Goal: Task Accomplishment & Management: Manage account settings

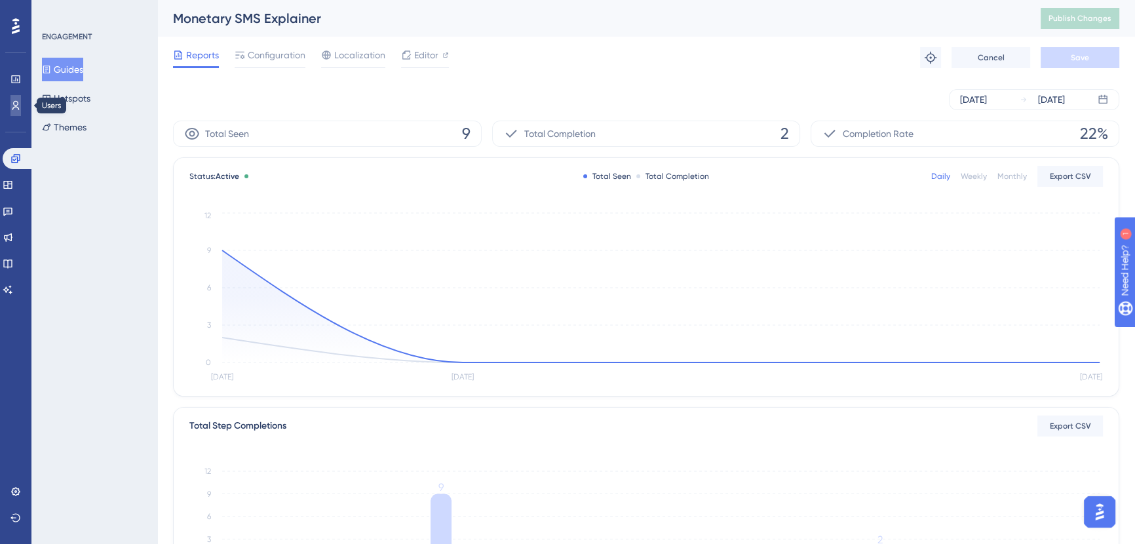
click at [14, 103] on icon at bounding box center [15, 105] width 10 height 10
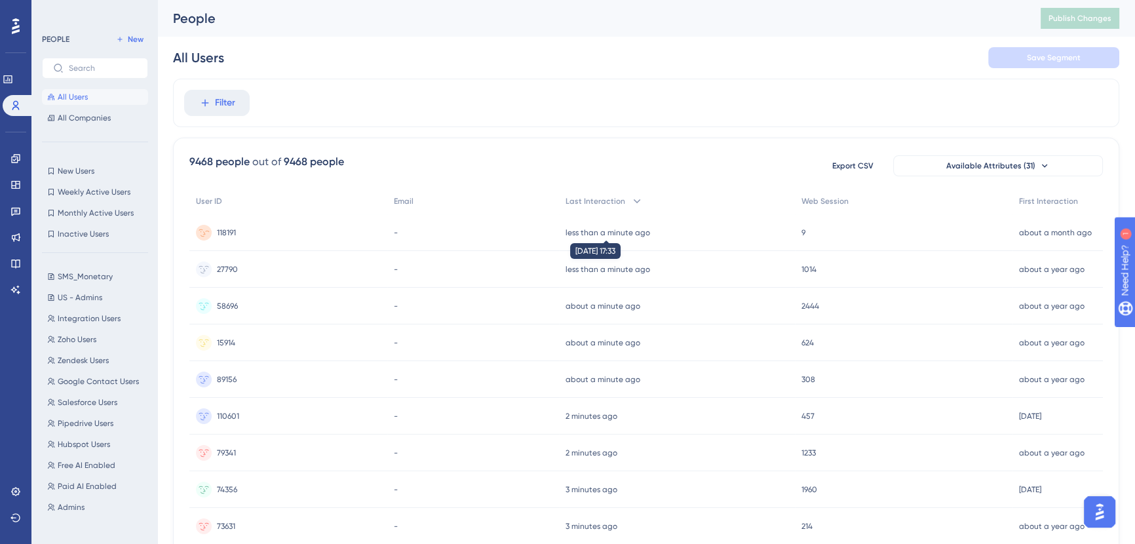
click at [615, 232] on time "less than a minute ago" at bounding box center [608, 232] width 85 height 9
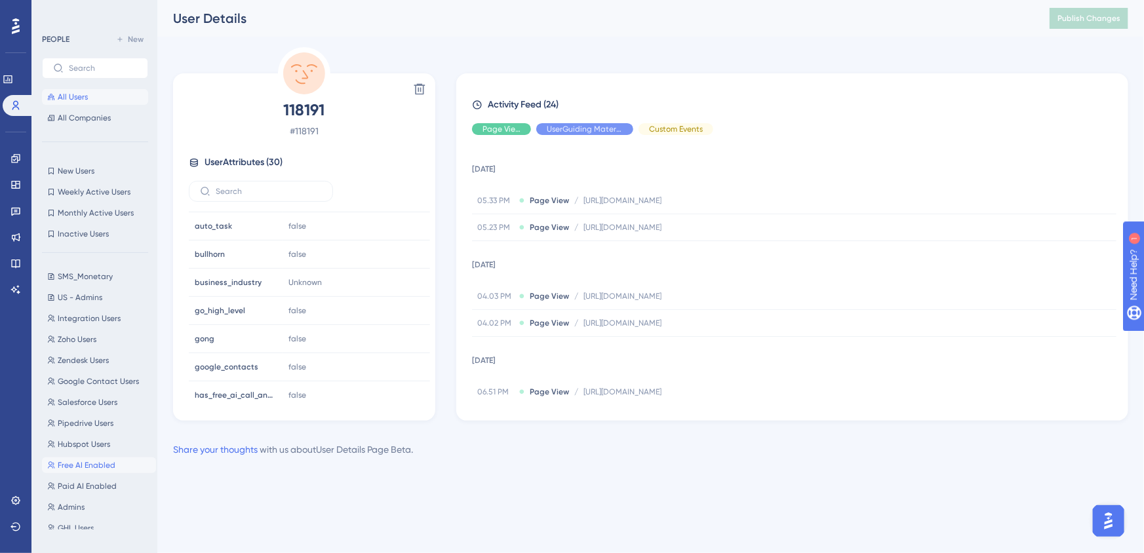
click at [83, 463] on span "Free AI Enabled" at bounding box center [87, 465] width 58 height 10
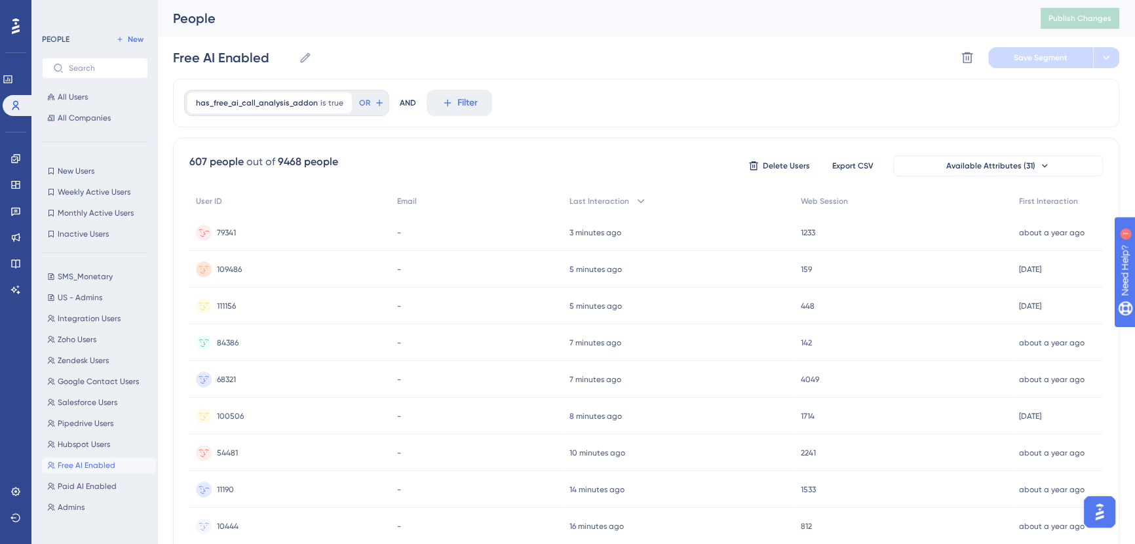
click at [457, 231] on div "-" at bounding box center [477, 232] width 173 height 37
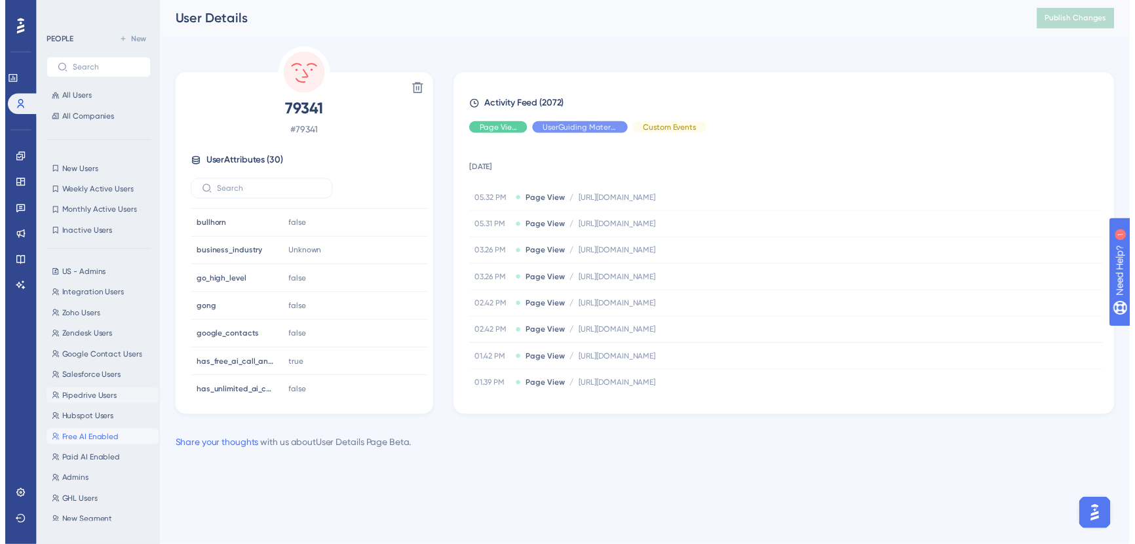
scroll to position [49, 0]
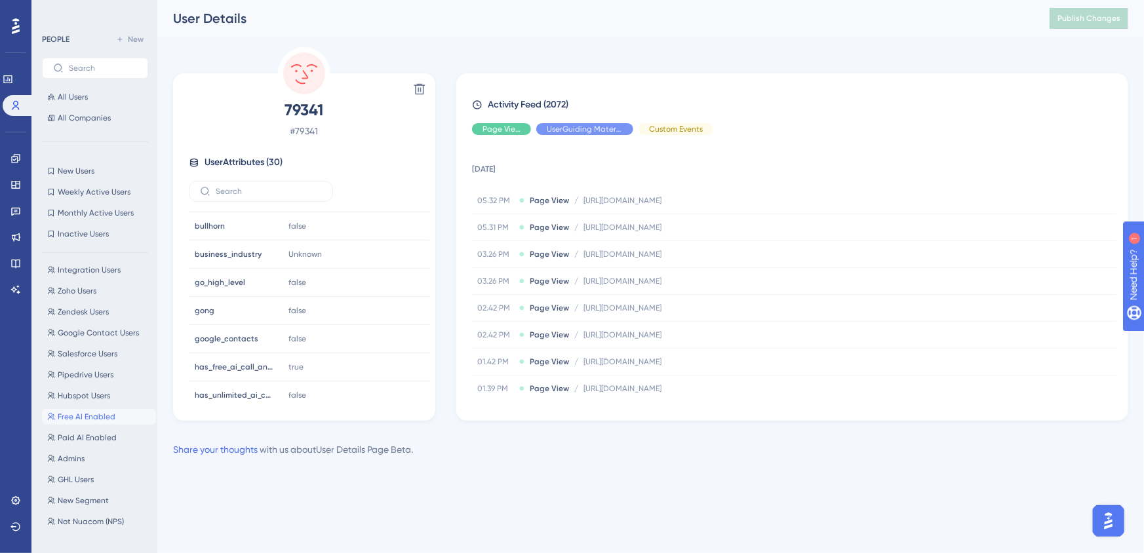
click at [88, 414] on span "Free AI Enabled" at bounding box center [87, 417] width 58 height 10
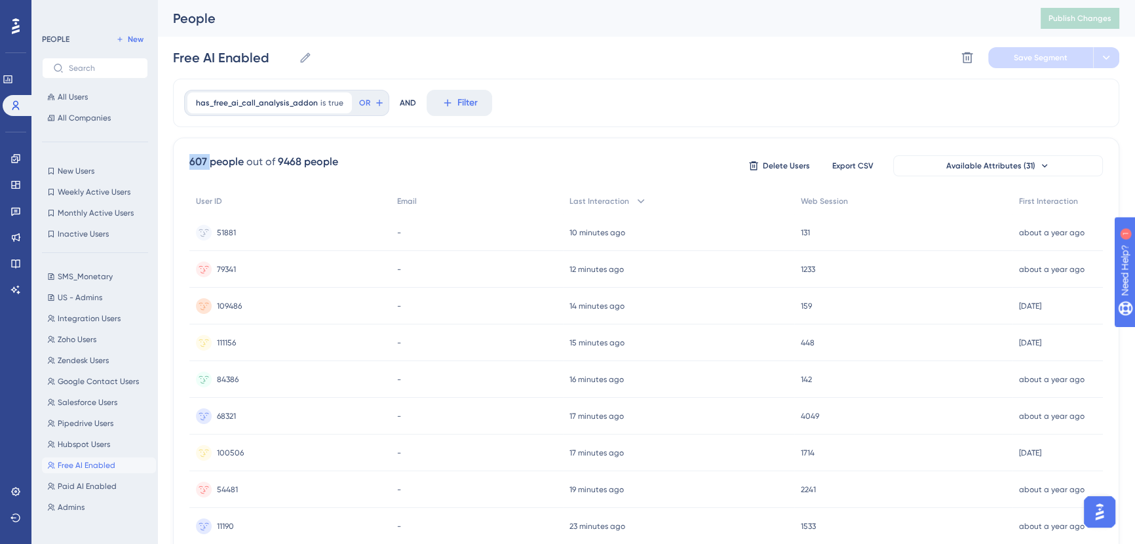
drag, startPoint x: 194, startPoint y: 161, endPoint x: 208, endPoint y: 161, distance: 14.4
click at [208, 161] on div "607 people" at bounding box center [216, 162] width 54 height 16
click at [80, 98] on span "All Users" at bounding box center [73, 97] width 30 height 10
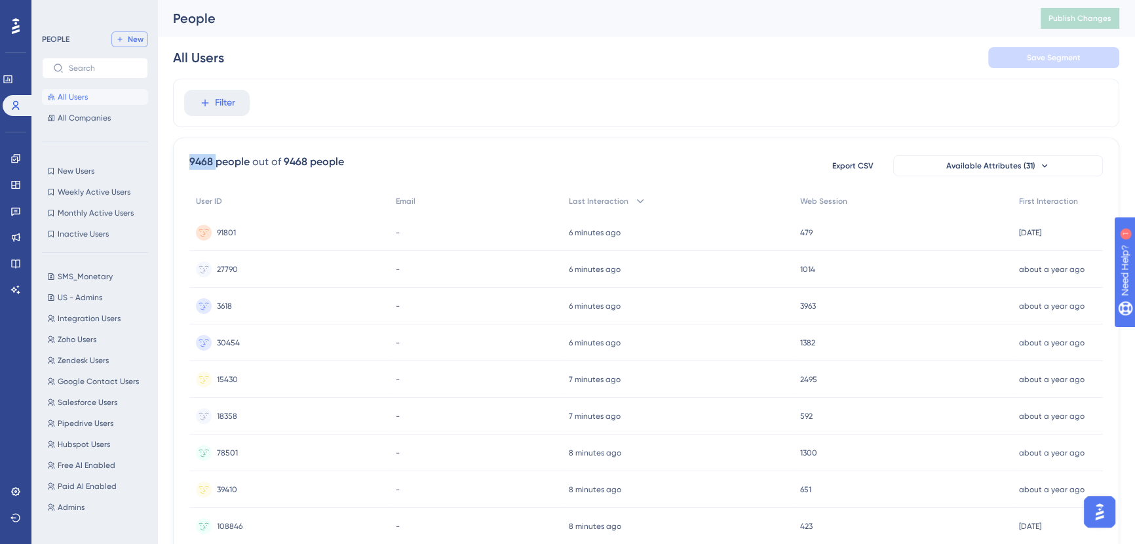
click at [134, 43] on span "New" at bounding box center [136, 39] width 16 height 10
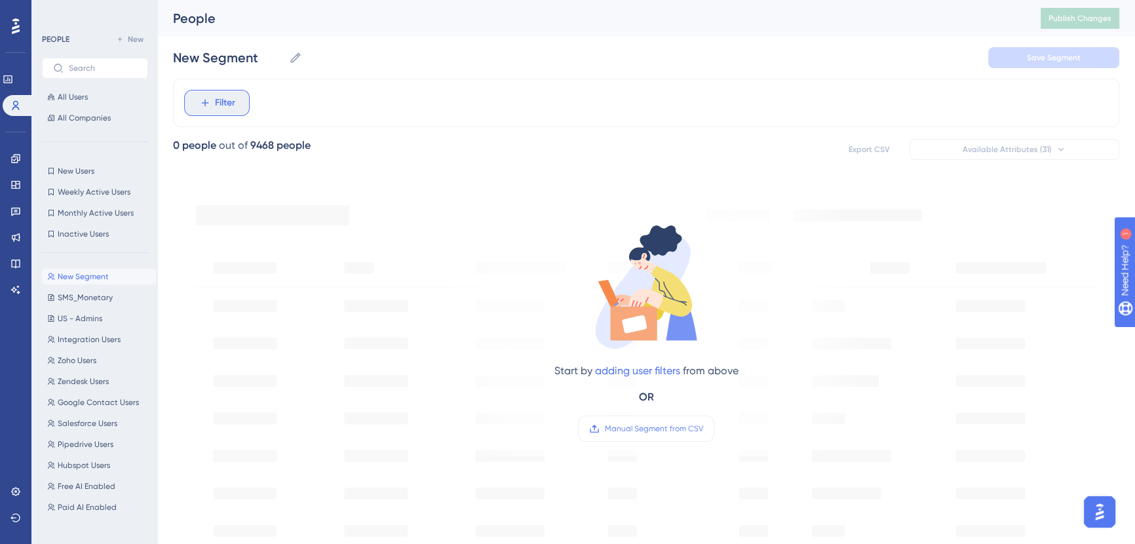
click at [230, 107] on span "Filter" at bounding box center [225, 103] width 20 height 16
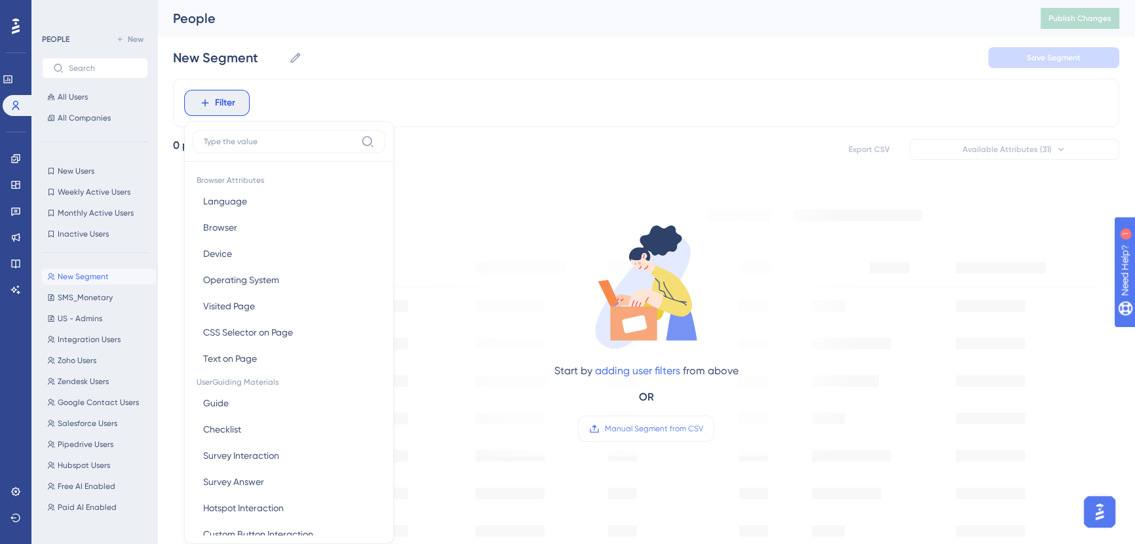
scroll to position [60, 0]
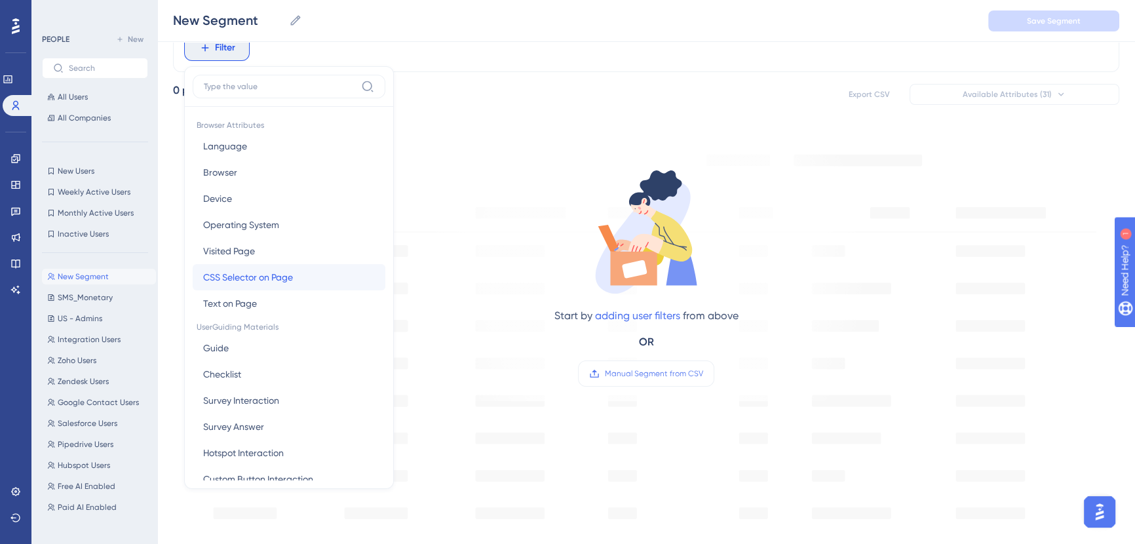
click at [329, 276] on button "CSS Selector on Page CSS Selector on Page" at bounding box center [289, 277] width 193 height 26
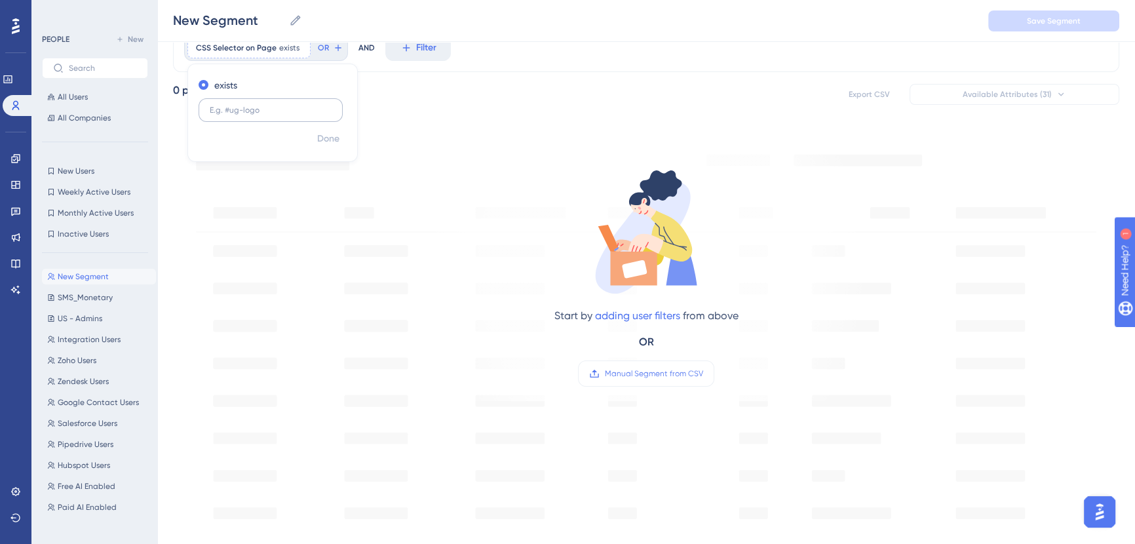
click at [267, 110] on input "text" at bounding box center [271, 110] width 122 height 9
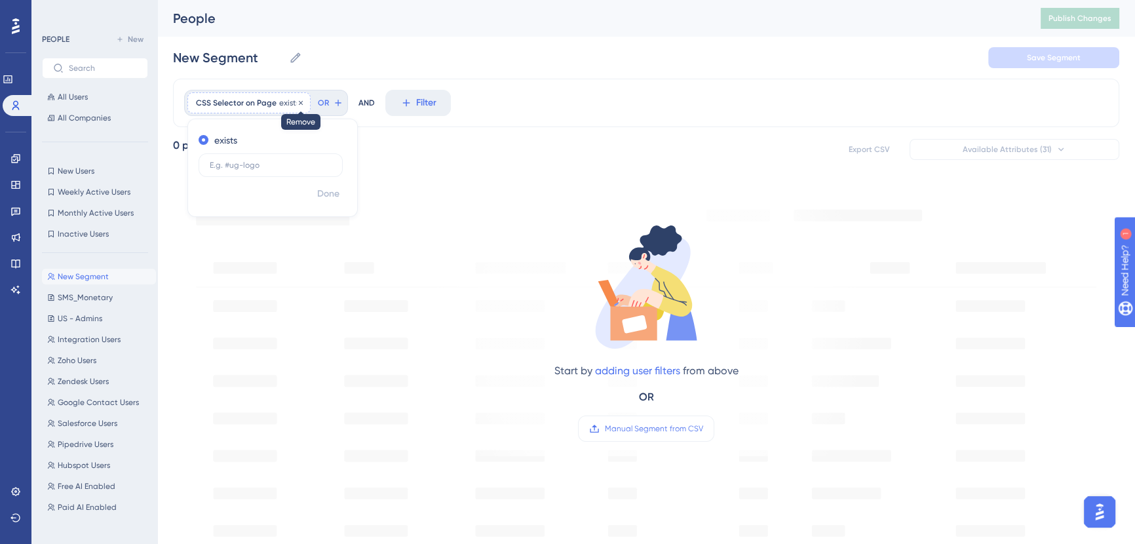
click at [299, 102] on icon at bounding box center [301, 102] width 4 height 4
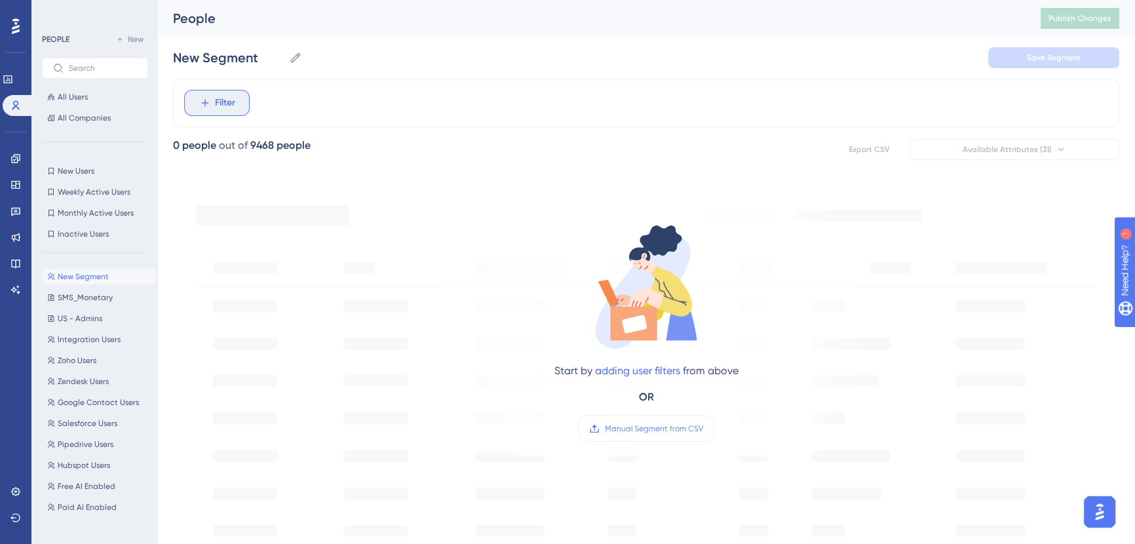
click at [205, 111] on button "Filter" at bounding box center [217, 103] width 66 height 26
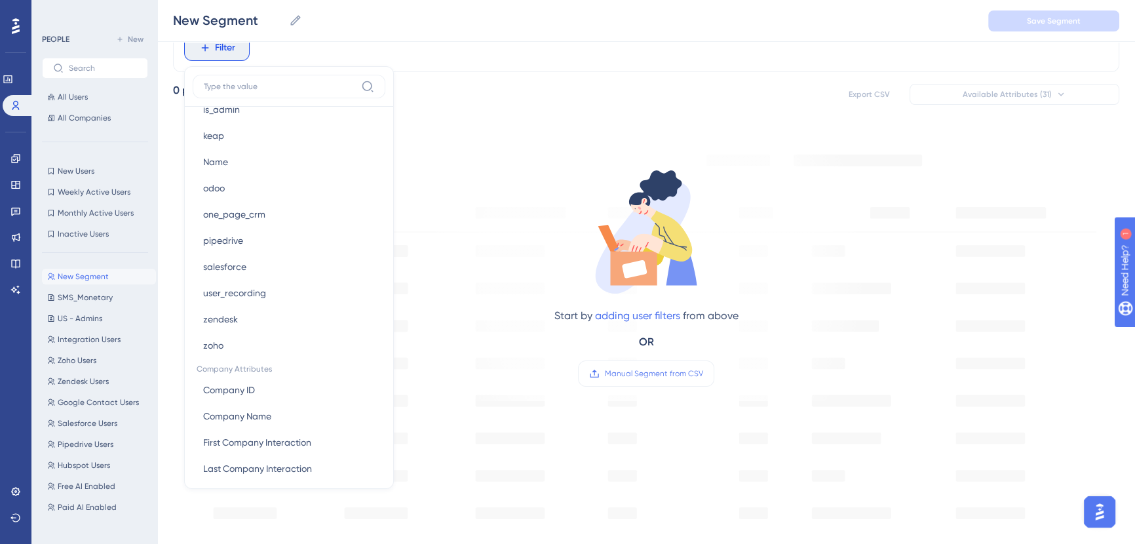
scroll to position [1052, 0]
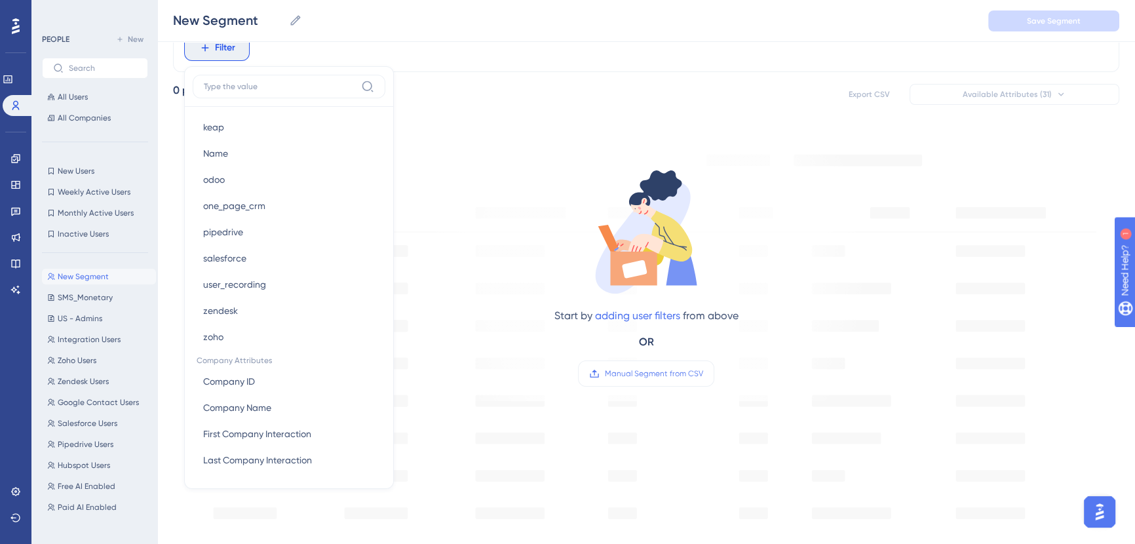
click at [477, 108] on div "Filter Browser Attributes Language Language Browser Browser Device Device Opera…" at bounding box center [646, 477] width 946 height 907
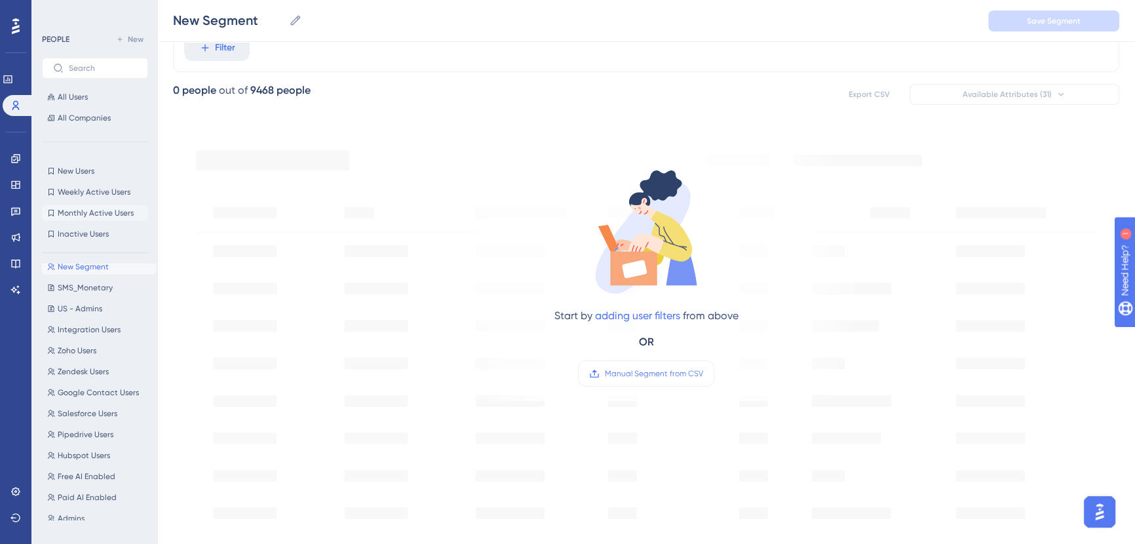
scroll to position [0, 0]
click at [97, 100] on button "All Users" at bounding box center [95, 97] width 106 height 16
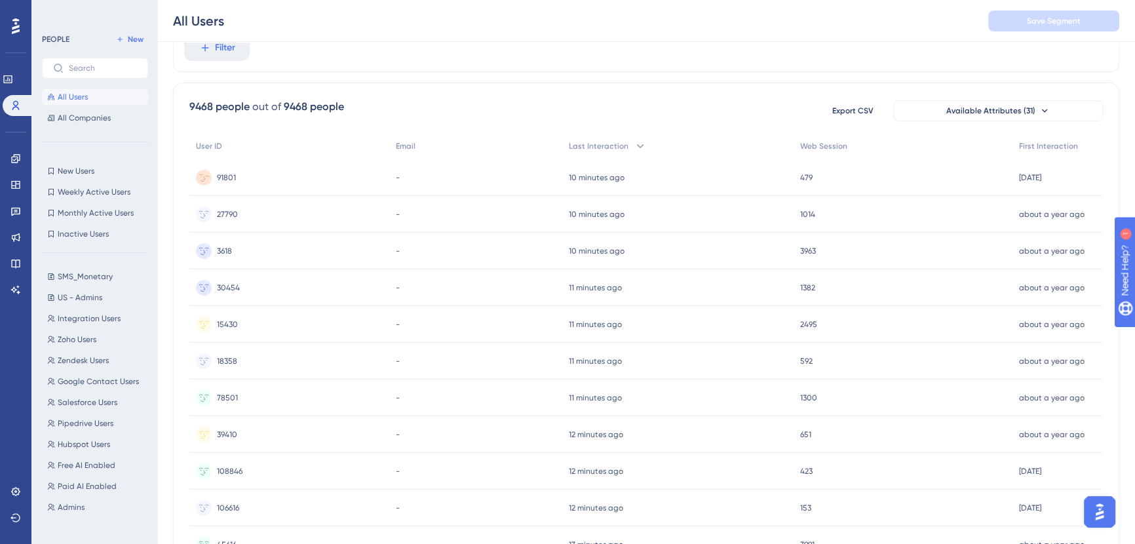
click at [274, 176] on div "91801 91801" at bounding box center [289, 177] width 200 height 37
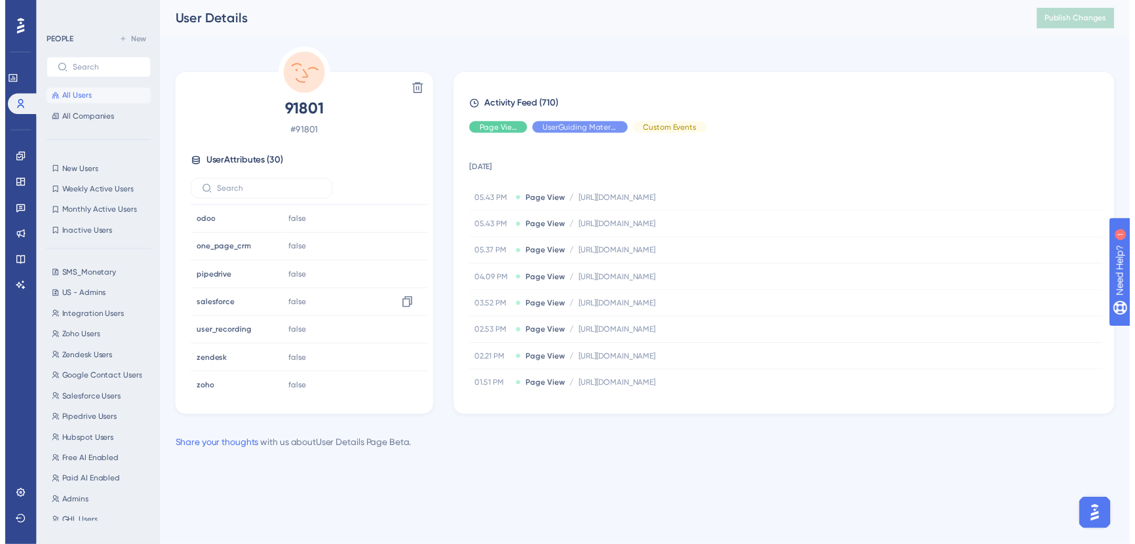
scroll to position [650, 0]
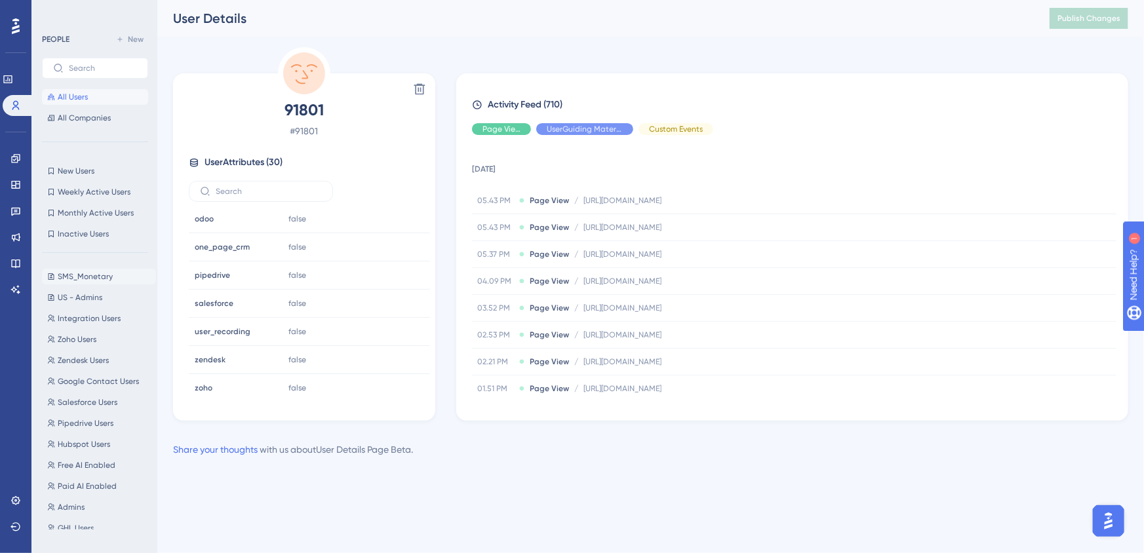
click at [77, 277] on span "SMS_Monetary" at bounding box center [85, 276] width 55 height 10
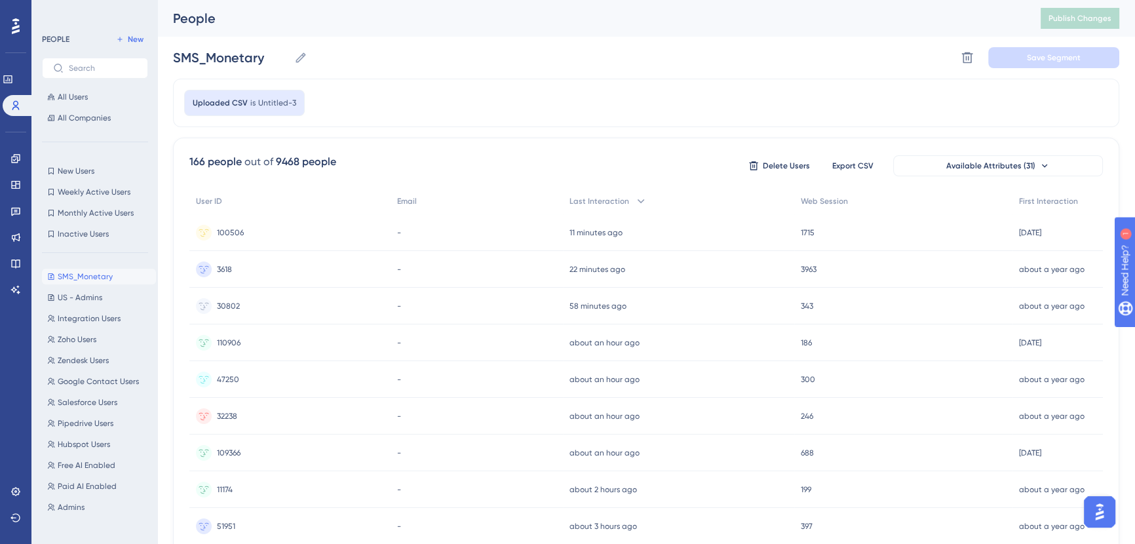
click at [871, 30] on div "People Publish Changes" at bounding box center [646, 18] width 978 height 37
